Goal: Task Accomplishment & Management: Use online tool/utility

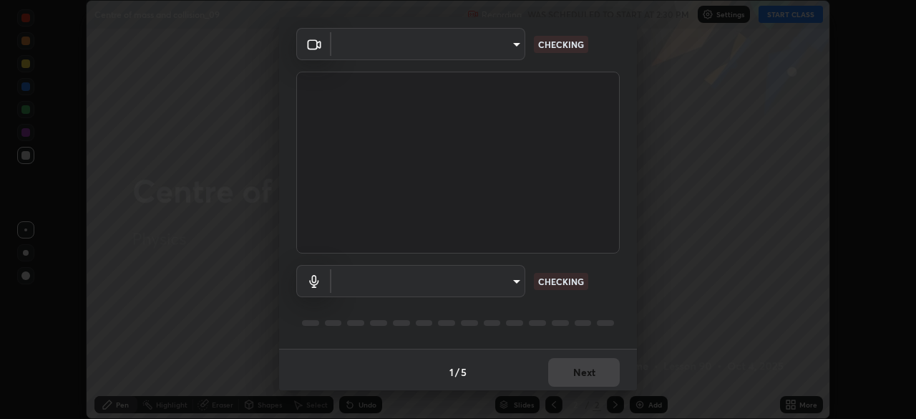
scroll to position [51, 0]
type input "0ea999b062c0169ebc0eaa7f6c9e51a1cd4caf8c3ca4c50b8d1178a1d63fce01"
type input "fc83c31c95ee897779231fdc66f4805b5773c4c737e34729776a1a4cb07ace4c"
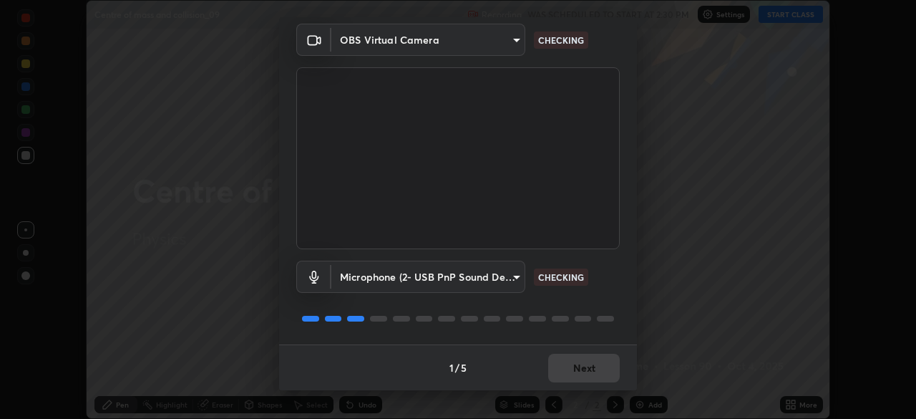
click at [586, 367] on div "1 / 5 Next" at bounding box center [458, 367] width 358 height 46
click at [606, 310] on div at bounding box center [457, 318] width 323 height 17
click at [594, 366] on div "1 / 5 Next" at bounding box center [458, 367] width 358 height 46
click at [593, 366] on div "1 / 5 Next" at bounding box center [458, 367] width 358 height 46
click at [590, 360] on div "1 / 5 Next" at bounding box center [458, 367] width 358 height 46
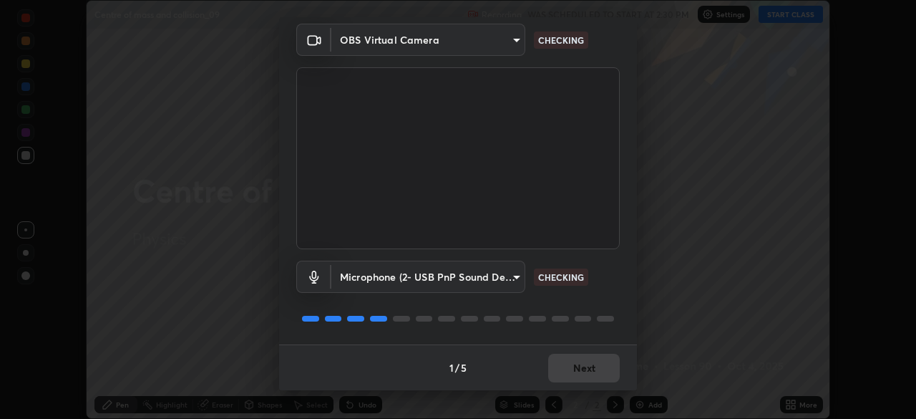
click at [600, 336] on div "Microphone (2- USB PnP Sound Device) (08bb:2902) fc83c31c95ee897779231fdc66f480…" at bounding box center [457, 296] width 323 height 95
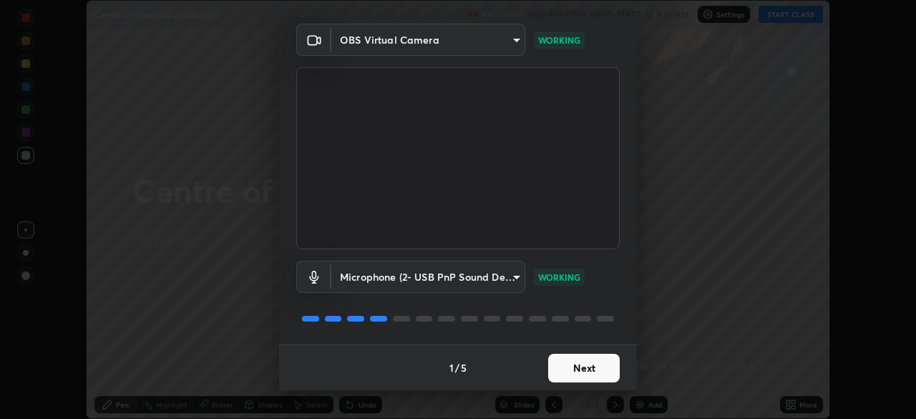
click at [598, 337] on div "Microphone (2- USB PnP Sound Device) (08bb:2902) fc83c31c95ee897779231fdc66f480…" at bounding box center [457, 296] width 323 height 95
click at [587, 378] on button "Next" at bounding box center [584, 368] width 72 height 29
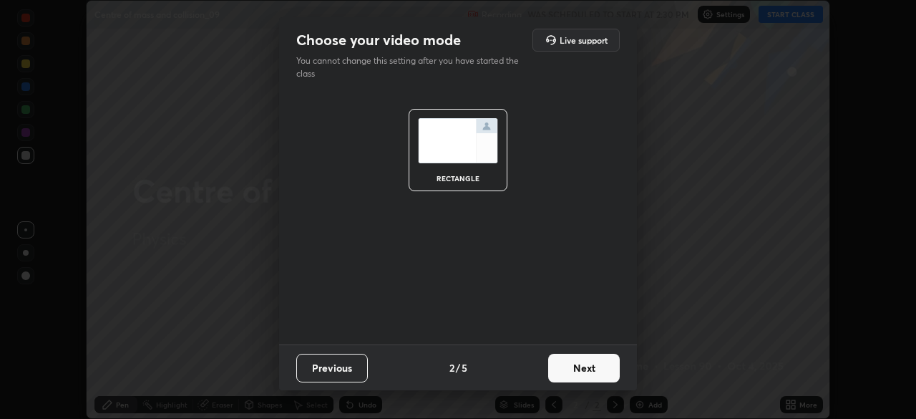
scroll to position [0, 0]
click at [593, 371] on button "Next" at bounding box center [584, 368] width 72 height 29
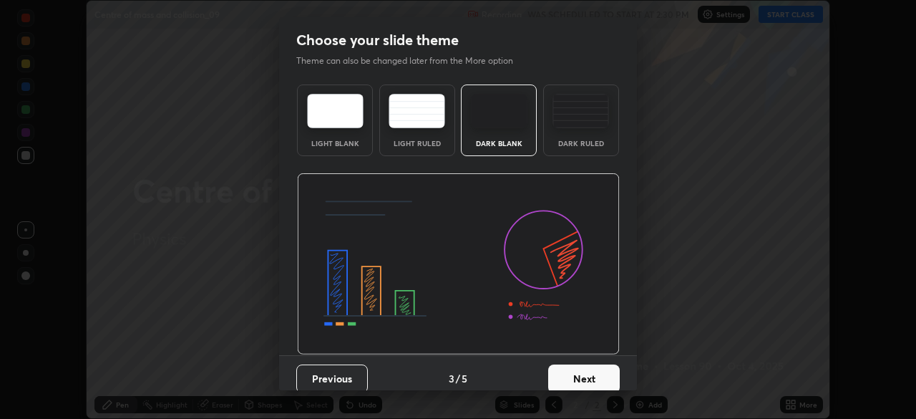
click at [593, 371] on button "Next" at bounding box center [584, 378] width 72 height 29
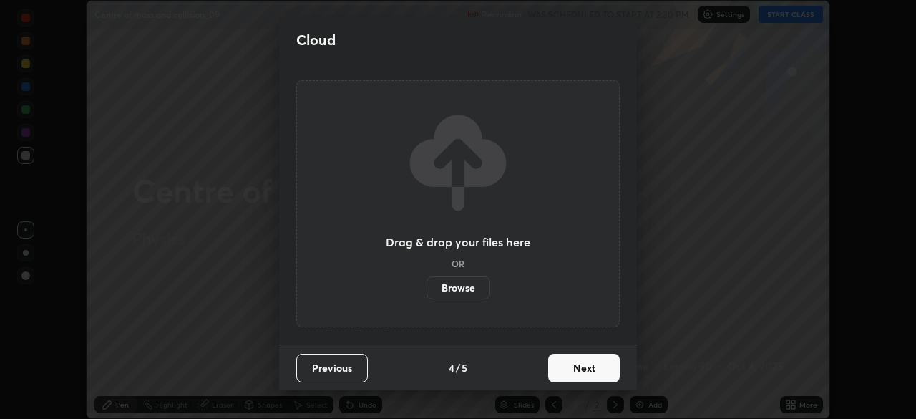
click at [593, 364] on button "Next" at bounding box center [584, 368] width 72 height 29
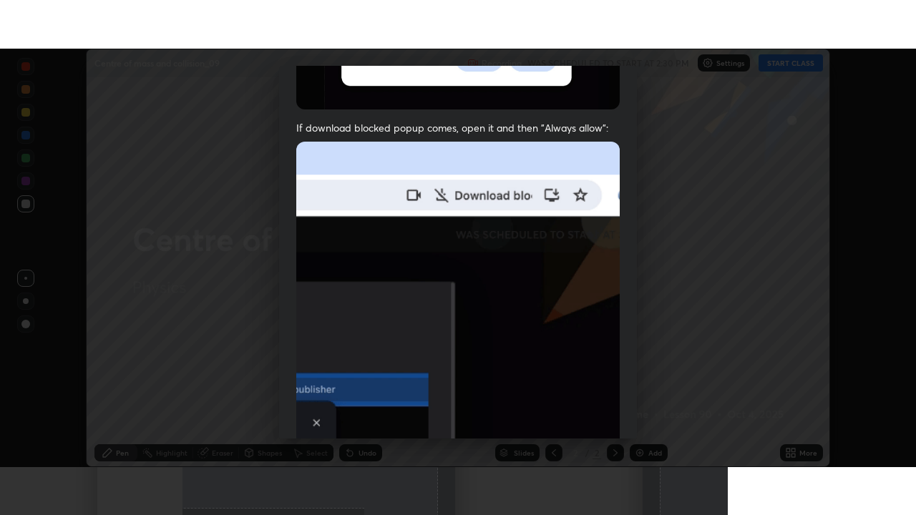
scroll to position [343, 0]
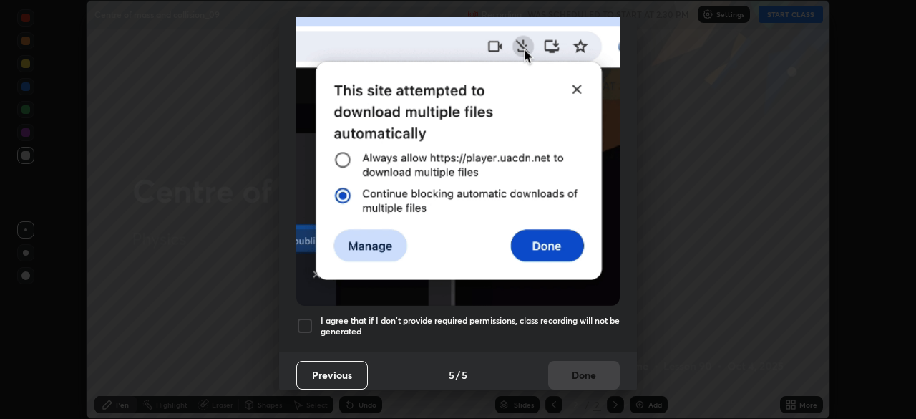
click at [305, 322] on div at bounding box center [304, 325] width 17 height 17
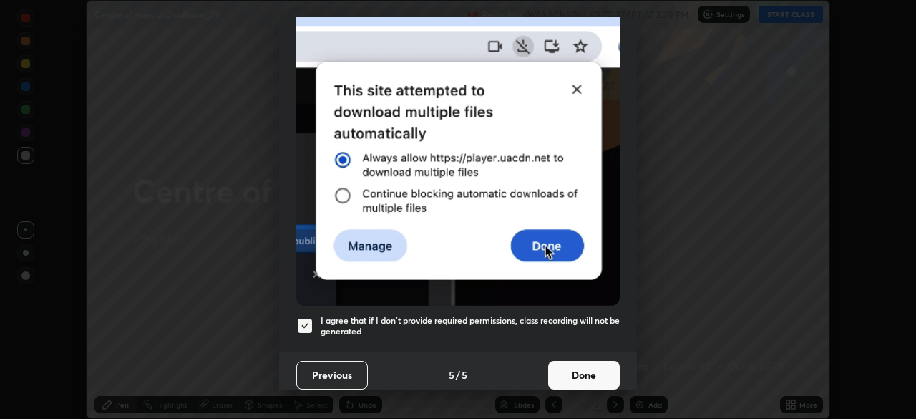
click at [577, 365] on button "Done" at bounding box center [584, 375] width 72 height 29
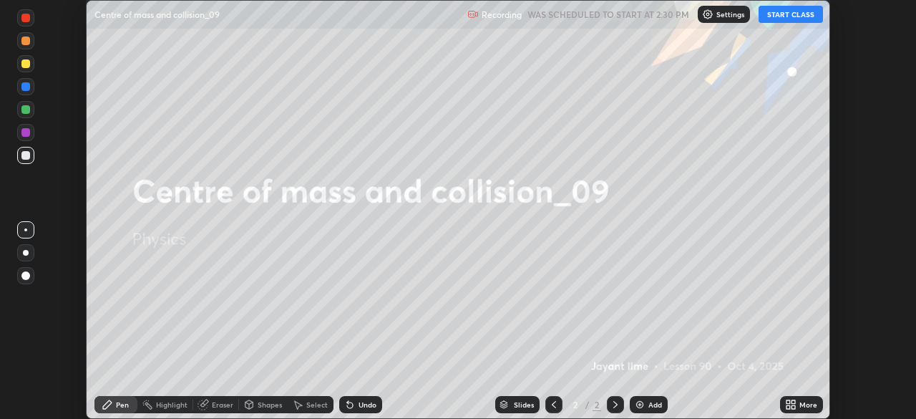
click at [796, 17] on button "START CLASS" at bounding box center [791, 14] width 64 height 17
click at [792, 405] on icon at bounding box center [793, 407] width 4 height 4
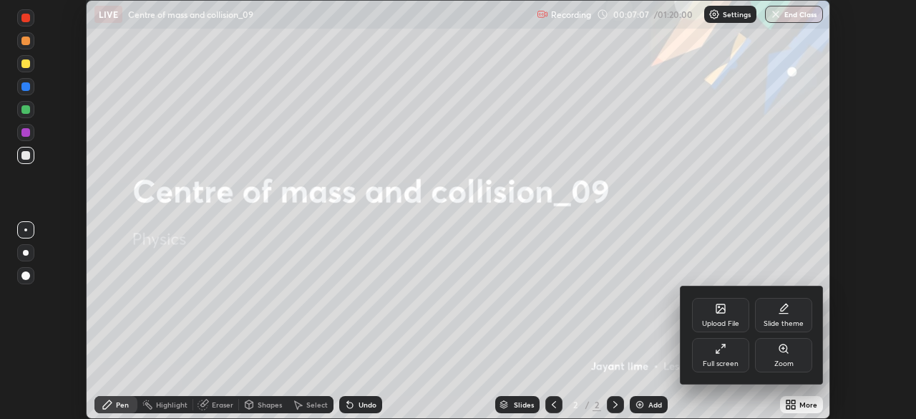
click at [715, 361] on div "Full screen" at bounding box center [721, 363] width 36 height 7
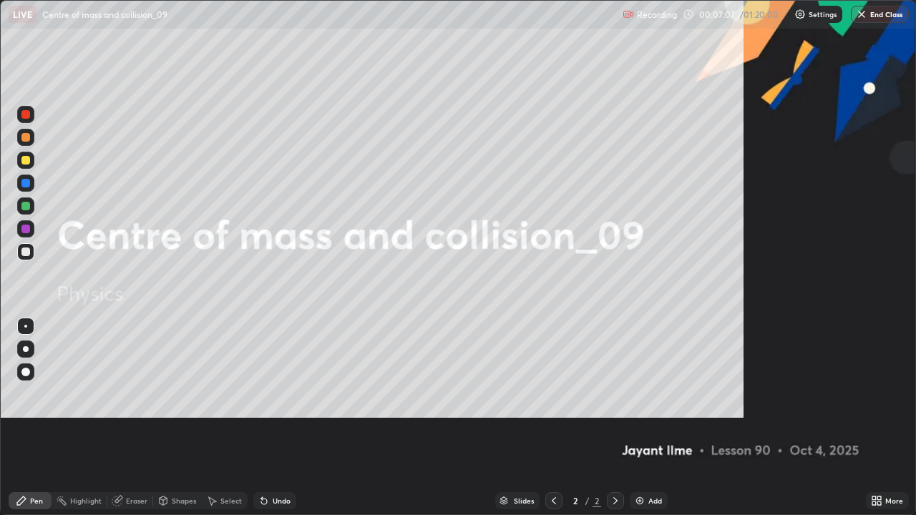
scroll to position [515, 916]
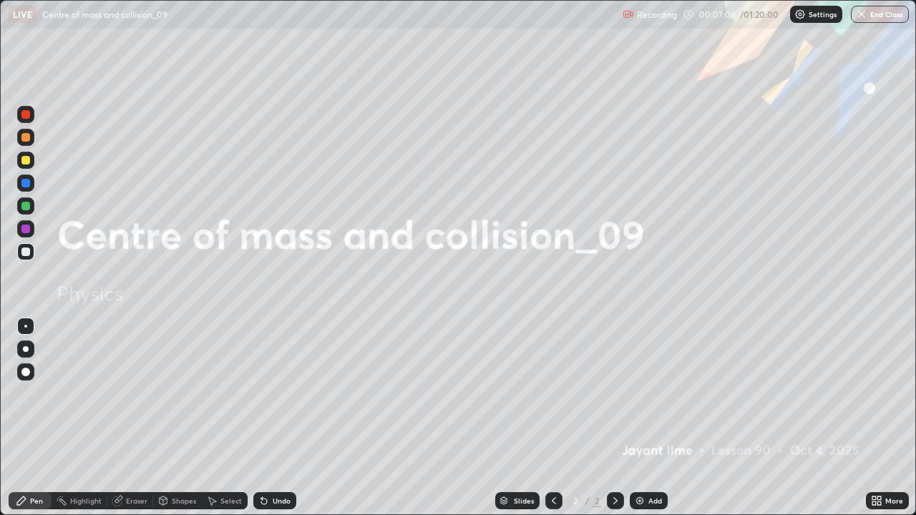
click at [650, 418] on div "Add" at bounding box center [655, 500] width 14 height 7
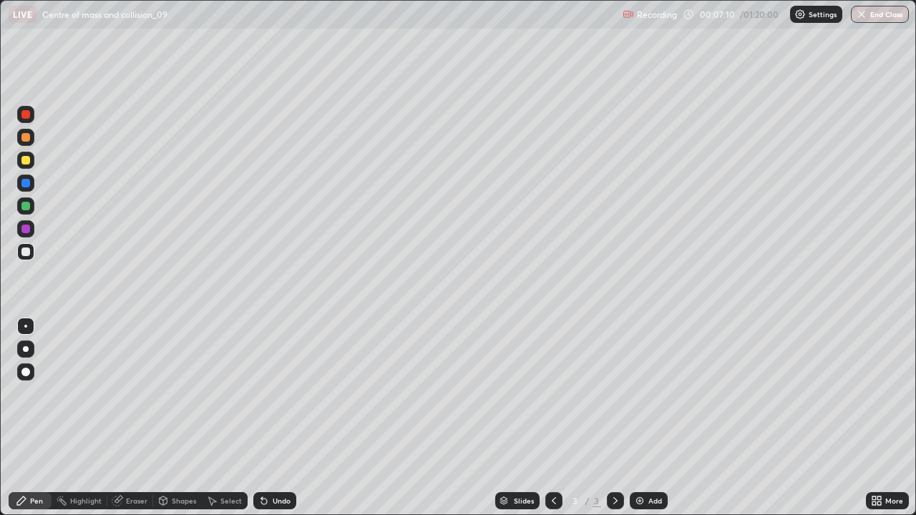
click at [29, 378] on div at bounding box center [25, 372] width 17 height 17
click at [132, 418] on div "Eraser" at bounding box center [136, 500] width 21 height 7
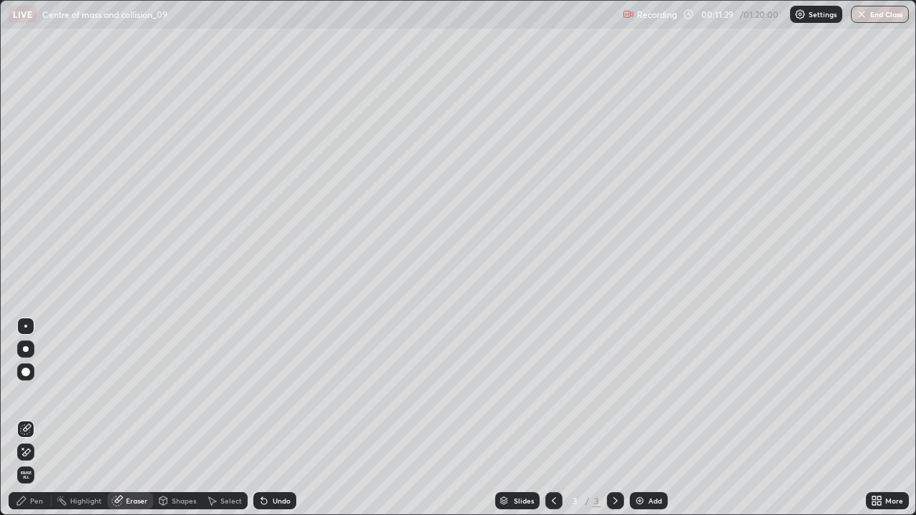
click at [39, 418] on div "Pen" at bounding box center [36, 500] width 13 height 7
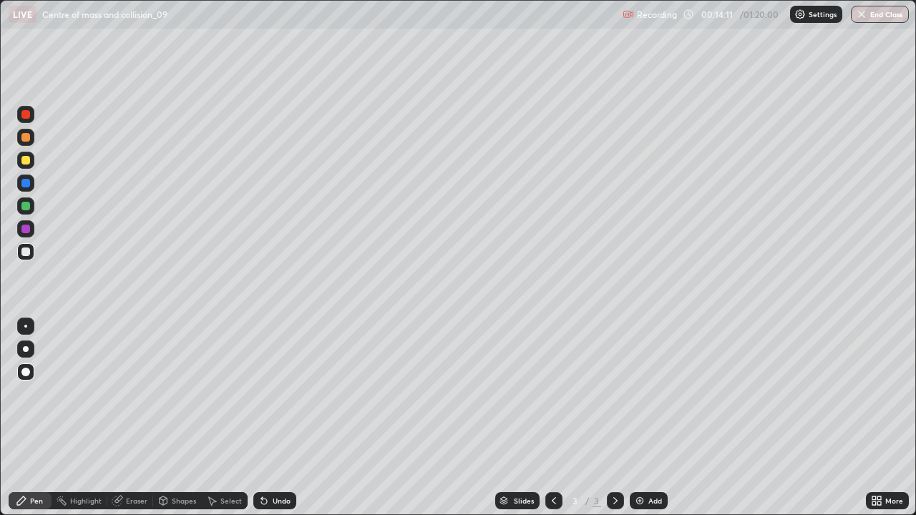
click at [26, 206] on div at bounding box center [25, 206] width 9 height 9
click at [26, 252] on div at bounding box center [25, 252] width 9 height 9
click at [649, 418] on div "Add" at bounding box center [655, 500] width 14 height 7
click at [28, 164] on div at bounding box center [25, 160] width 9 height 9
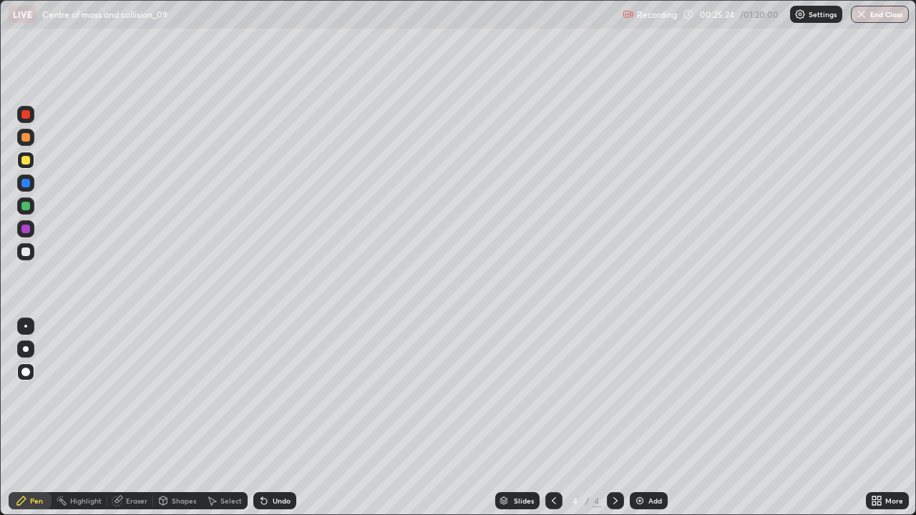
click at [273, 418] on div "Undo" at bounding box center [282, 500] width 18 height 7
click at [24, 253] on div at bounding box center [25, 252] width 9 height 9
click at [31, 163] on div at bounding box center [25, 160] width 17 height 17
click at [635, 418] on img at bounding box center [639, 500] width 11 height 11
click at [26, 245] on div at bounding box center [25, 251] width 17 height 17
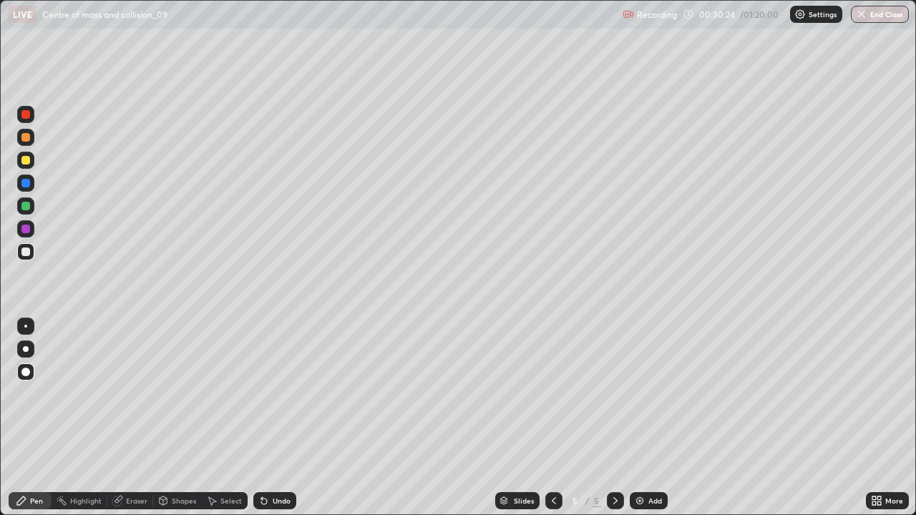
click at [27, 164] on div at bounding box center [25, 160] width 9 height 9
click at [26, 250] on div at bounding box center [25, 252] width 9 height 9
click at [28, 210] on div at bounding box center [25, 206] width 9 height 9
click at [27, 253] on div at bounding box center [25, 252] width 9 height 9
click at [27, 165] on div at bounding box center [25, 160] width 17 height 17
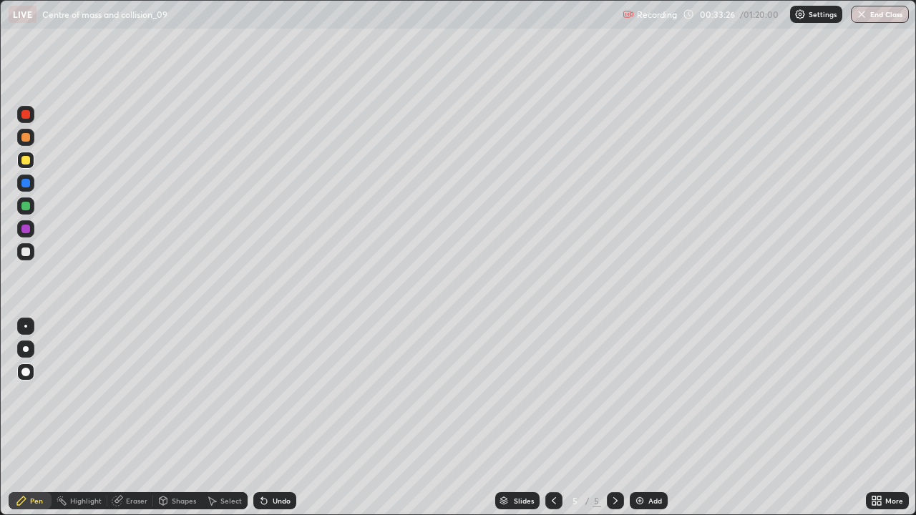
click at [26, 250] on div at bounding box center [25, 252] width 9 height 9
click at [27, 182] on div at bounding box center [25, 183] width 9 height 9
click at [268, 418] on div "Undo" at bounding box center [274, 500] width 43 height 17
click at [28, 254] on div at bounding box center [25, 252] width 9 height 9
click at [29, 187] on div at bounding box center [25, 183] width 17 height 17
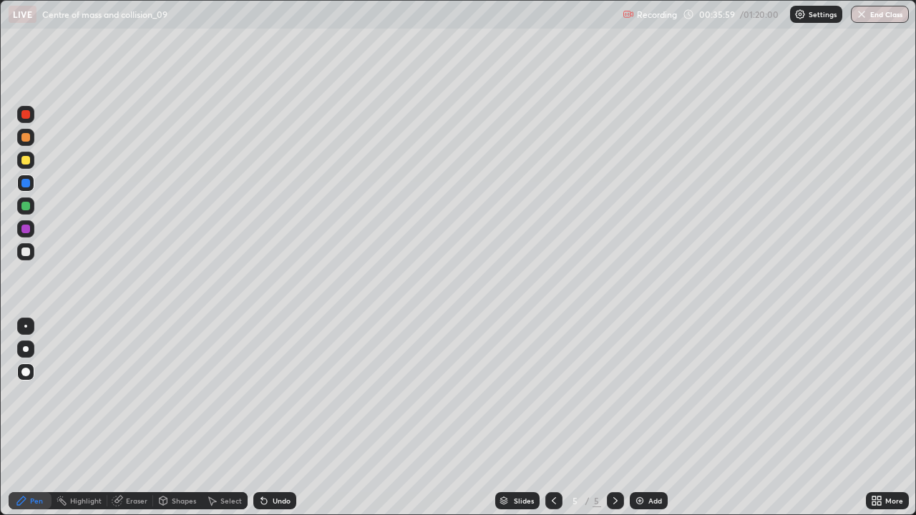
click at [281, 418] on div "Undo" at bounding box center [274, 500] width 43 height 17
click at [280, 418] on div "Undo" at bounding box center [282, 500] width 18 height 7
click at [131, 418] on div "Eraser" at bounding box center [136, 500] width 21 height 7
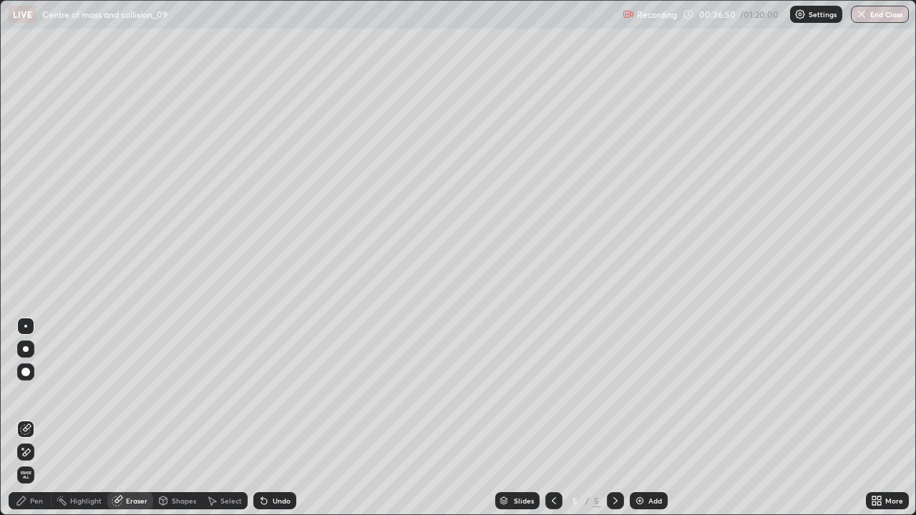
click at [36, 418] on div "Pen" at bounding box center [36, 500] width 13 height 7
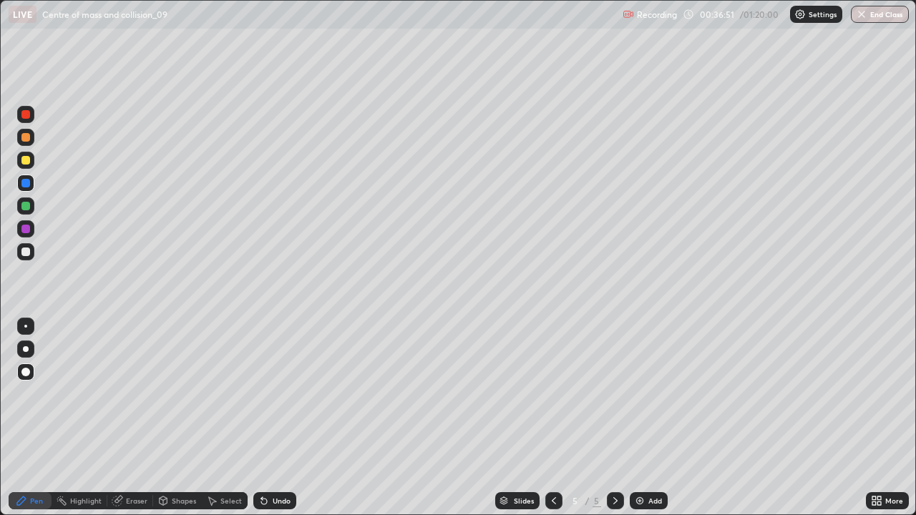
click at [26, 253] on div at bounding box center [25, 252] width 9 height 9
click at [28, 207] on div at bounding box center [25, 206] width 9 height 9
click at [24, 251] on div at bounding box center [25, 252] width 9 height 9
click at [29, 185] on div at bounding box center [25, 183] width 9 height 9
click at [641, 418] on img at bounding box center [639, 500] width 11 height 11
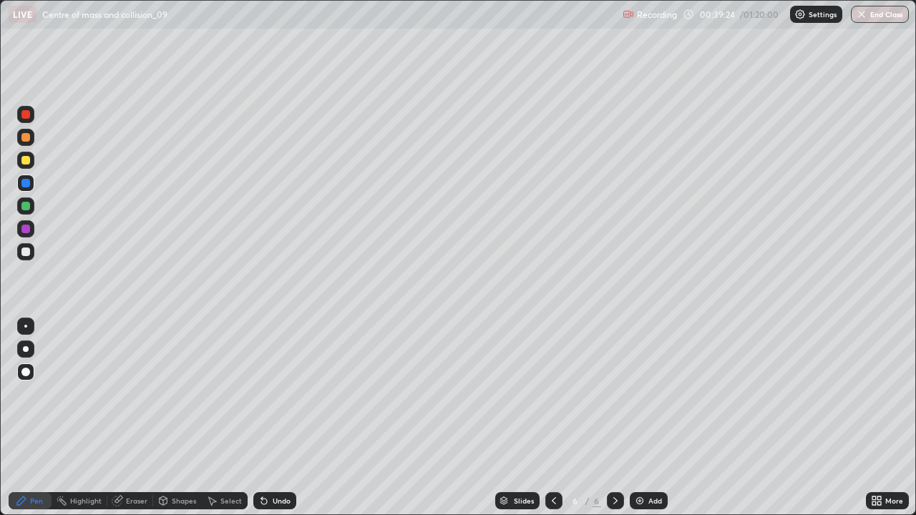
click at [643, 418] on img at bounding box center [639, 500] width 11 height 11
click at [29, 162] on div at bounding box center [25, 160] width 9 height 9
click at [27, 181] on div at bounding box center [25, 183] width 9 height 9
click at [28, 164] on div at bounding box center [25, 160] width 9 height 9
click at [28, 251] on div at bounding box center [25, 252] width 9 height 9
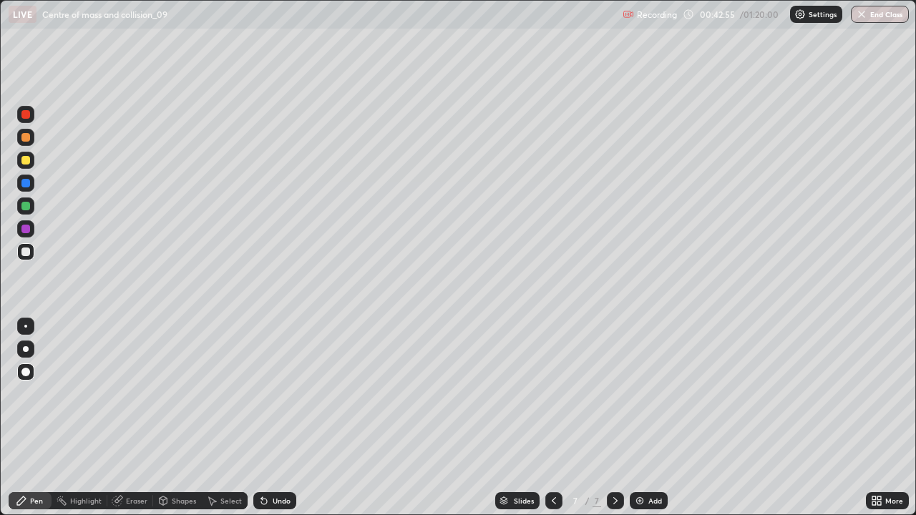
click at [269, 418] on div "Undo" at bounding box center [274, 500] width 43 height 17
click at [26, 184] on div at bounding box center [25, 183] width 9 height 9
click at [26, 250] on div at bounding box center [25, 252] width 9 height 9
click at [24, 206] on div at bounding box center [25, 206] width 9 height 9
click at [27, 259] on div at bounding box center [25, 251] width 17 height 17
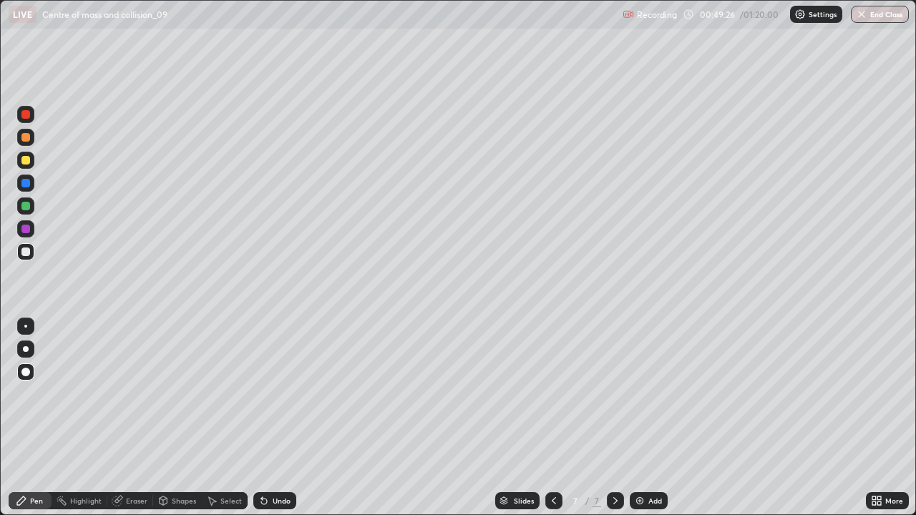
click at [26, 231] on div at bounding box center [25, 229] width 9 height 9
click at [27, 252] on div at bounding box center [25, 252] width 9 height 9
click at [32, 251] on div at bounding box center [25, 251] width 17 height 17
click at [0, 54] on div "Setting up your live class" at bounding box center [458, 257] width 916 height 515
click at [638, 418] on img at bounding box center [639, 500] width 11 height 11
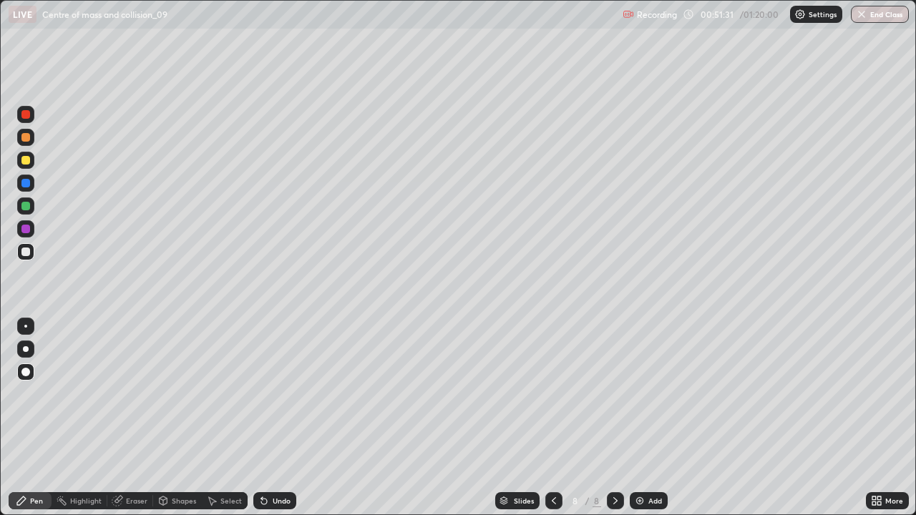
click at [552, 418] on icon at bounding box center [553, 500] width 11 height 11
click at [613, 418] on icon at bounding box center [615, 500] width 11 height 11
click at [276, 418] on div "Undo" at bounding box center [282, 500] width 18 height 7
click at [277, 418] on div "Undo" at bounding box center [282, 500] width 18 height 7
click at [127, 418] on div "Eraser" at bounding box center [136, 500] width 21 height 7
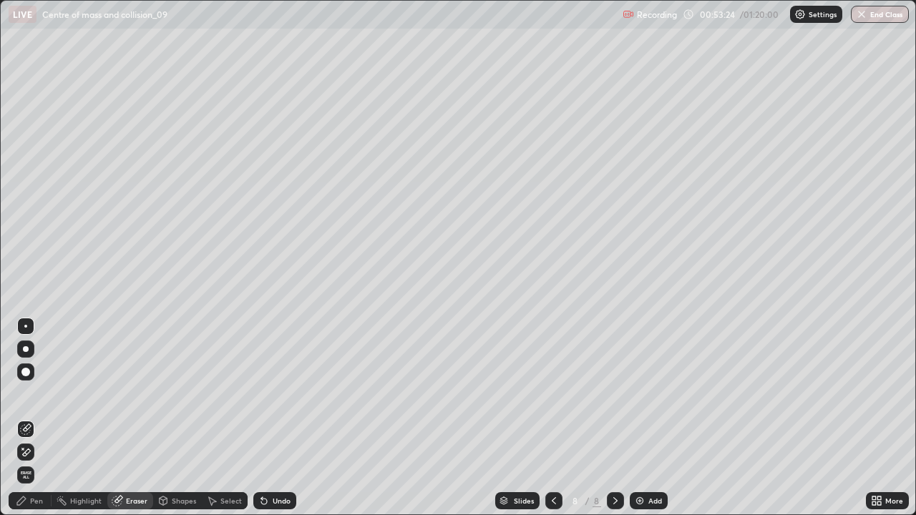
click at [33, 418] on div "Pen" at bounding box center [30, 500] width 43 height 17
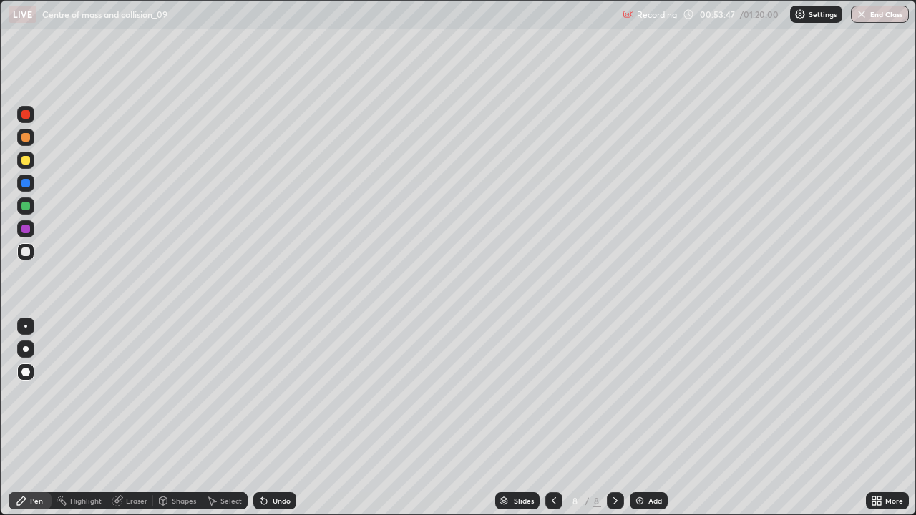
click at [552, 418] on icon at bounding box center [554, 500] width 4 height 7
click at [553, 418] on icon at bounding box center [553, 500] width 11 height 11
click at [552, 418] on icon at bounding box center [554, 500] width 4 height 7
click at [614, 418] on icon at bounding box center [615, 500] width 11 height 11
click at [598, 418] on div "8" at bounding box center [597, 500] width 9 height 13
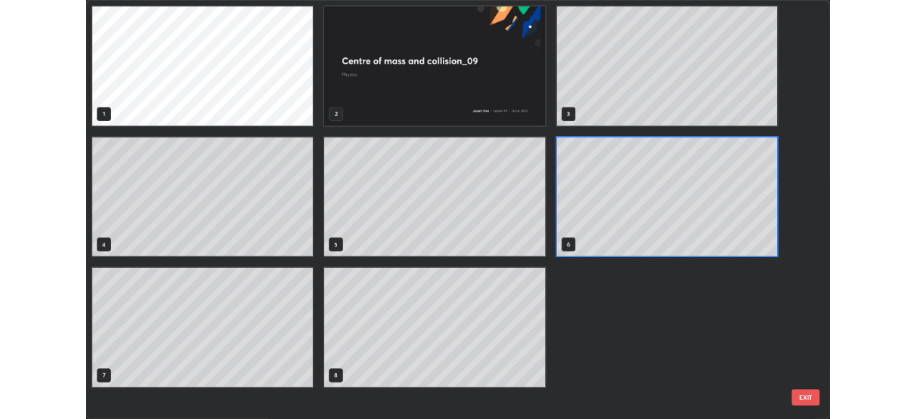
scroll to position [510, 907]
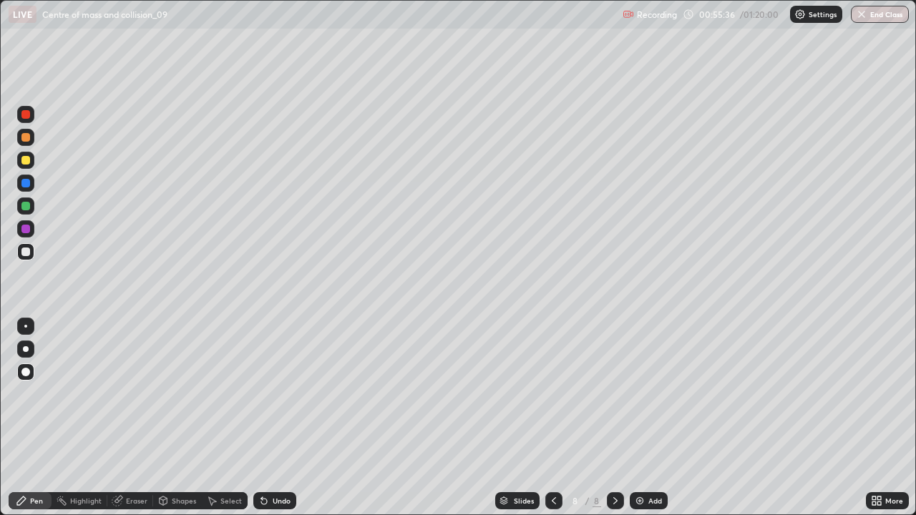
click at [645, 418] on div "Add" at bounding box center [649, 500] width 38 height 17
click at [27, 164] on div at bounding box center [25, 160] width 9 height 9
click at [29, 253] on div at bounding box center [25, 252] width 9 height 9
click at [33, 209] on div at bounding box center [25, 206] width 17 height 17
click at [31, 246] on div at bounding box center [25, 251] width 17 height 17
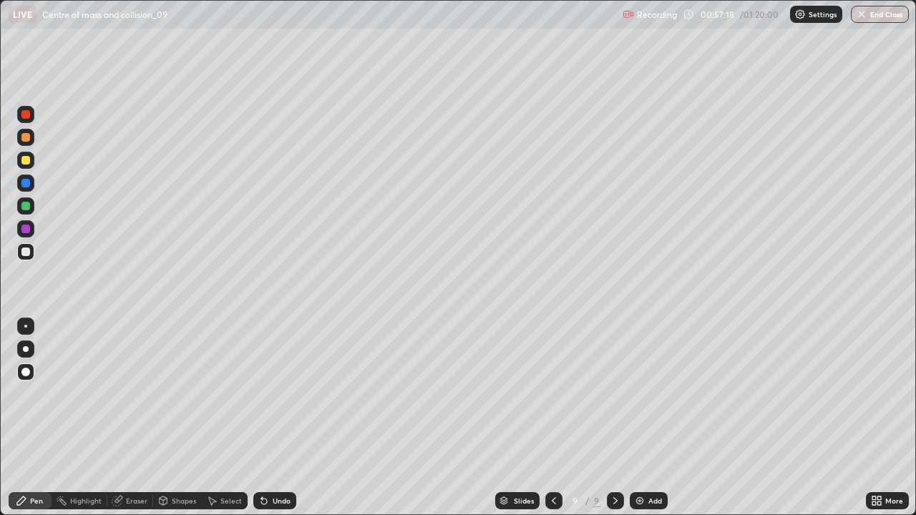
click at [32, 162] on div at bounding box center [25, 160] width 17 height 17
click at [24, 253] on div at bounding box center [25, 252] width 9 height 9
click at [554, 418] on icon at bounding box center [553, 500] width 11 height 11
click at [553, 418] on icon at bounding box center [553, 500] width 11 height 11
click at [551, 418] on icon at bounding box center [553, 500] width 11 height 11
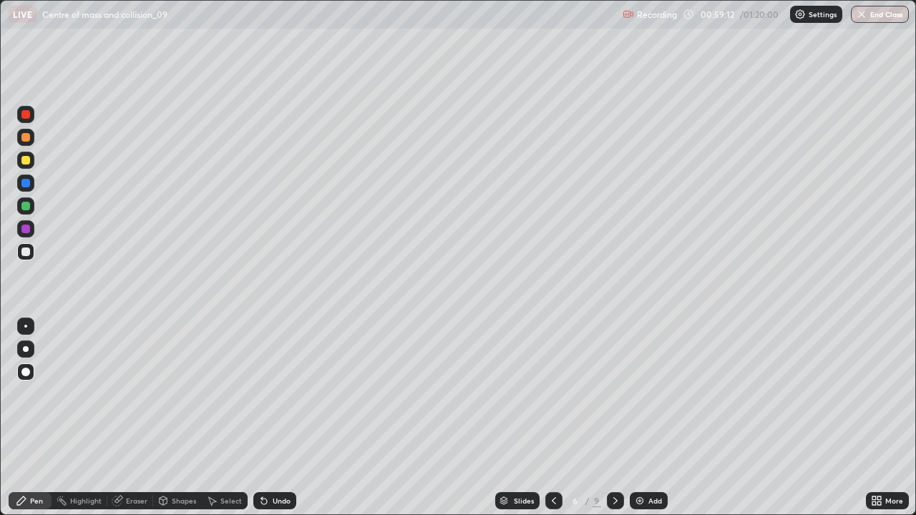
click at [550, 418] on icon at bounding box center [553, 500] width 11 height 11
click at [552, 418] on icon at bounding box center [553, 500] width 11 height 11
click at [619, 418] on icon at bounding box center [615, 500] width 11 height 11
click at [613, 418] on icon at bounding box center [615, 500] width 4 height 7
click at [614, 418] on icon at bounding box center [615, 500] width 11 height 11
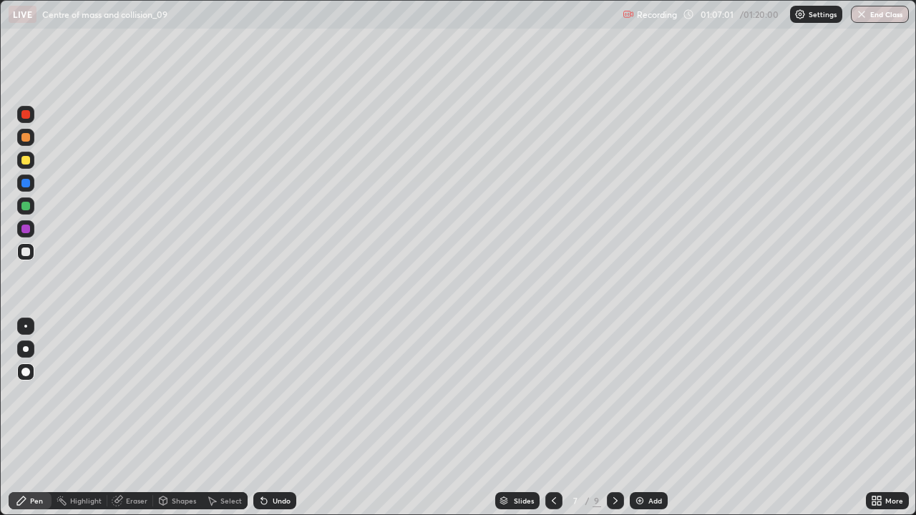
click at [614, 418] on icon at bounding box center [615, 500] width 11 height 11
click at [623, 418] on div at bounding box center [615, 500] width 17 height 17
click at [551, 418] on icon at bounding box center [553, 500] width 11 height 11
click at [615, 418] on div at bounding box center [615, 500] width 17 height 17
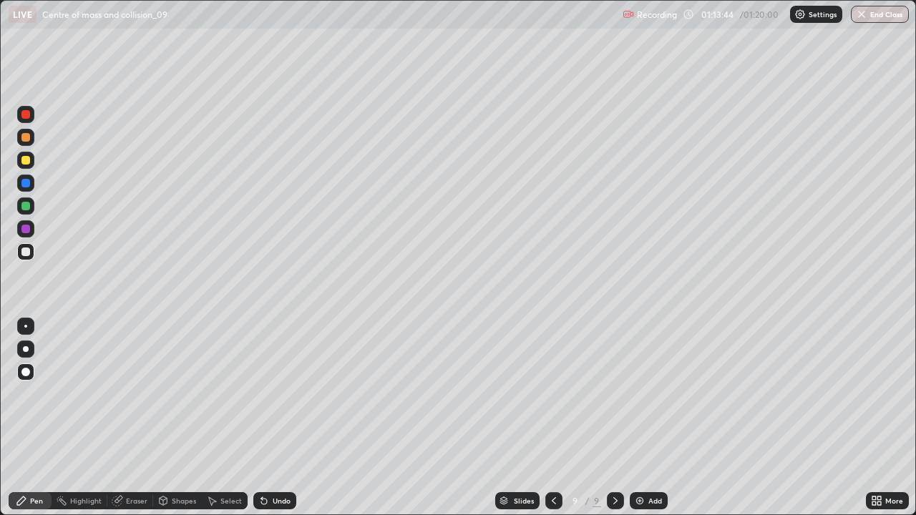
click at [653, 418] on div "Add" at bounding box center [655, 500] width 14 height 7
click at [268, 418] on icon at bounding box center [263, 500] width 11 height 11
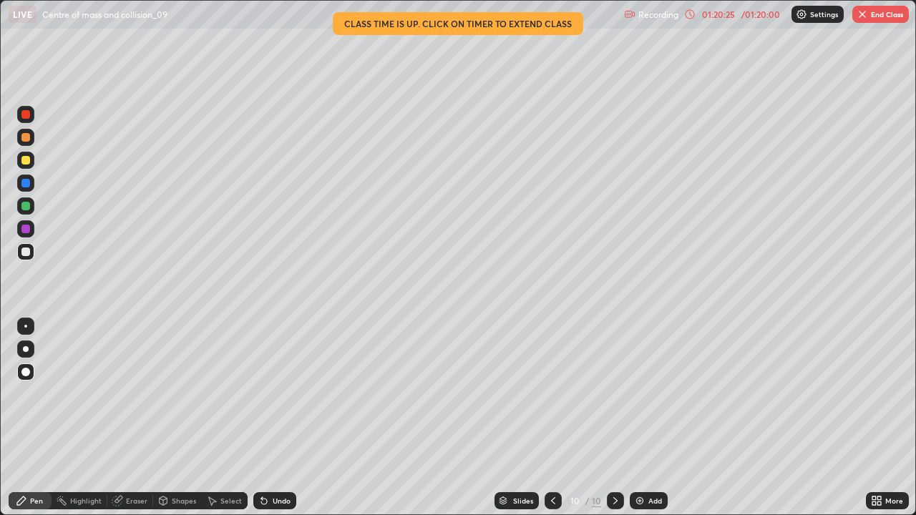
click at [31, 162] on div at bounding box center [25, 160] width 17 height 17
click at [23, 245] on div at bounding box center [25, 251] width 17 height 17
click at [891, 17] on button "End Class" at bounding box center [880, 14] width 57 height 17
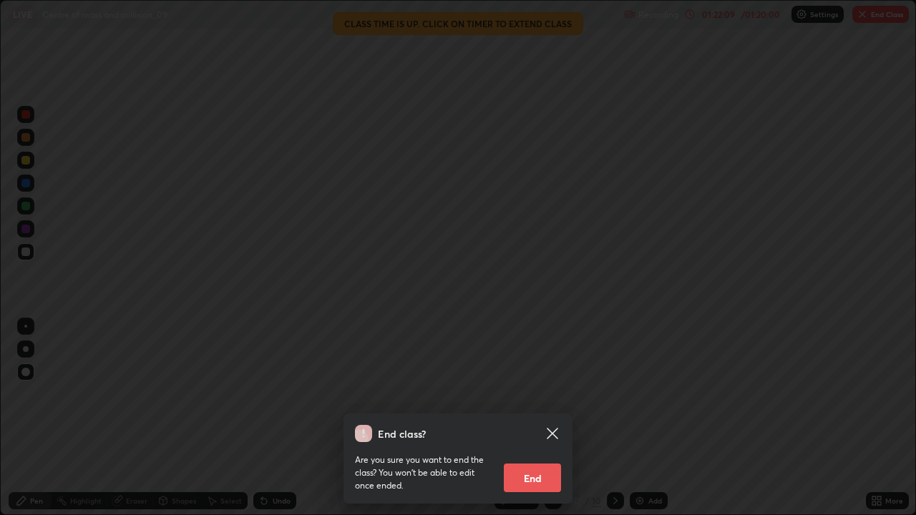
click at [549, 418] on button "End" at bounding box center [532, 478] width 57 height 29
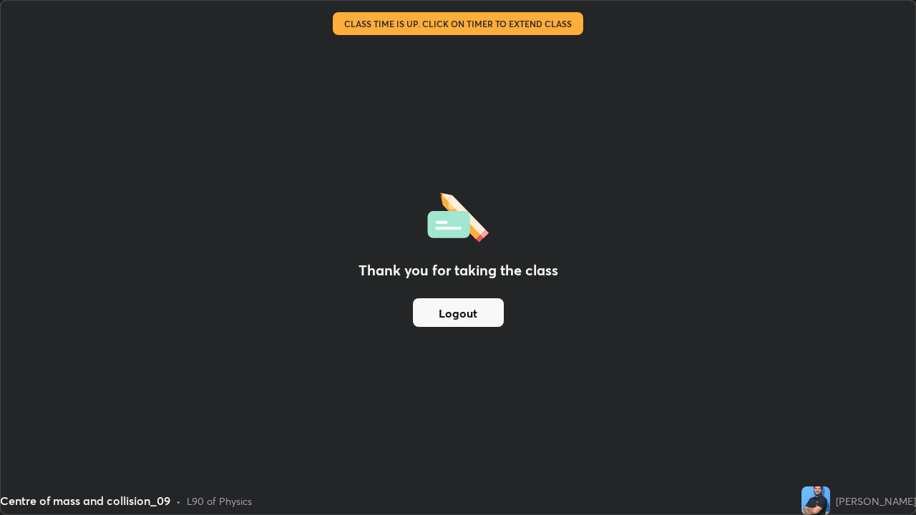
click at [648, 235] on div "Thank you for taking the class Logout" at bounding box center [458, 258] width 915 height 514
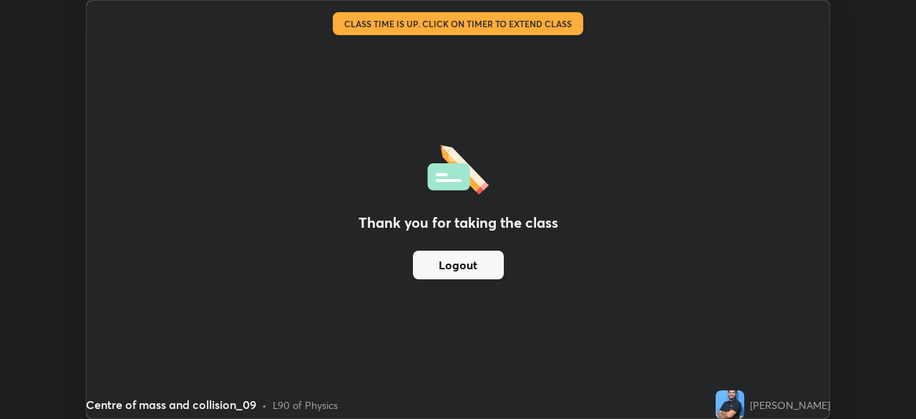
scroll to position [71143, 70646]
